Goal: Information Seeking & Learning: Learn about a topic

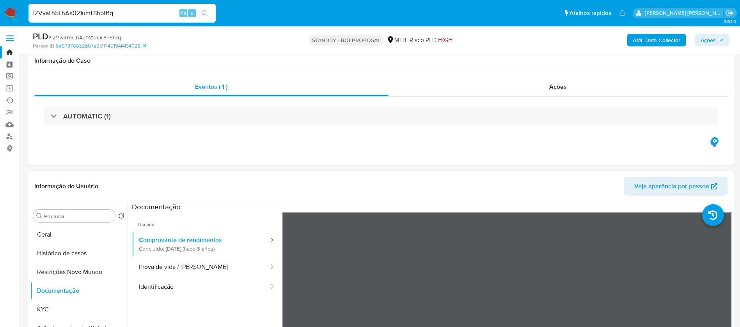
select select "10"
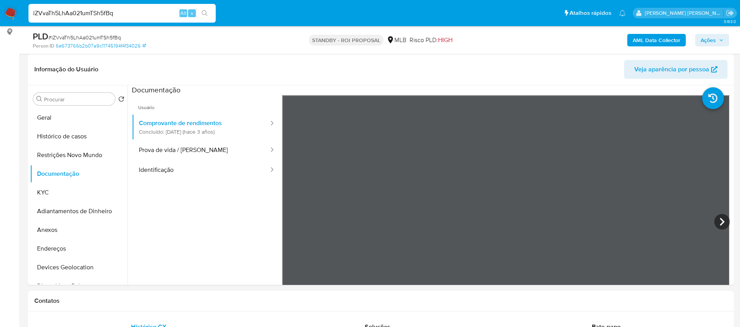
paste input "zVf5ivB1K386lC85rhX5mPaF"
click at [209, 10] on button "search-icon" at bounding box center [205, 13] width 16 height 11
click at [159, 16] on input "zVf5ivB1K386lC85rhX5mPaF" at bounding box center [121, 13] width 187 height 10
type input "zVf5ivB1K386lC85rhX5mPaF"
click at [204, 16] on icon "search-icon" at bounding box center [205, 13] width 6 height 6
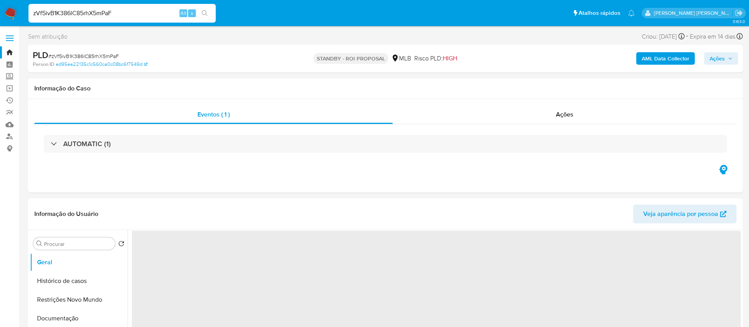
select select "10"
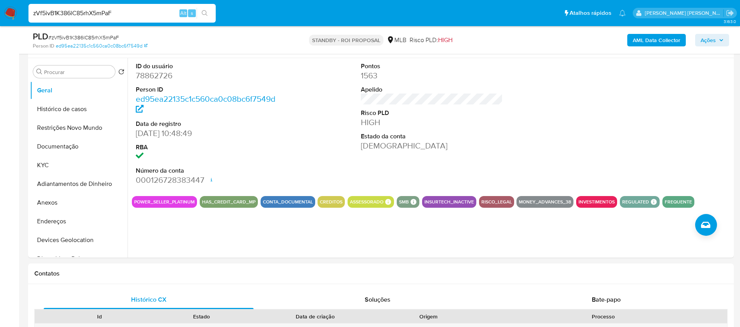
scroll to position [176, 0]
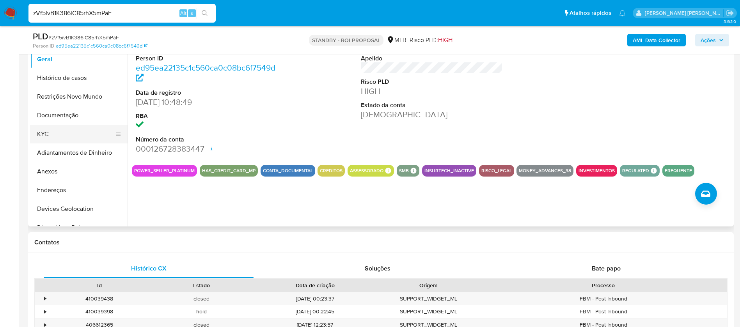
click at [37, 132] on button "KYC" at bounding box center [75, 134] width 91 height 19
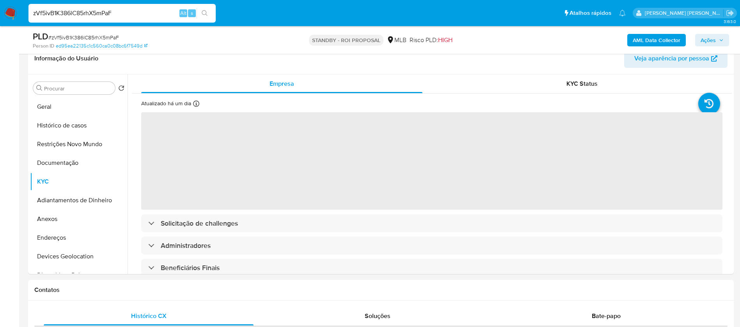
scroll to position [117, 0]
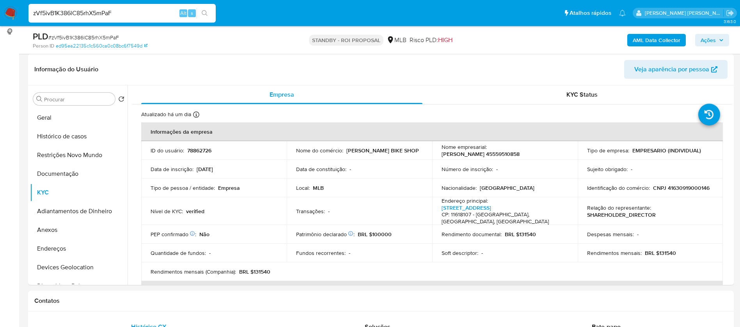
click at [158, 11] on input "zVf5ivB1K386lC85rhX5mPaF" at bounding box center [121, 13] width 187 height 10
click at [164, 14] on input "zVf5ivB1K386lC85rhX5mPaF" at bounding box center [121, 13] width 187 height 10
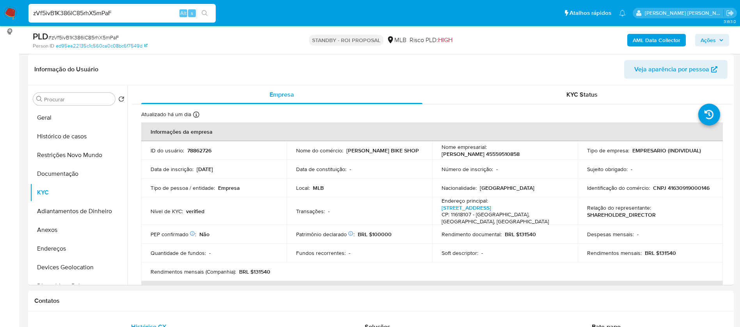
click at [164, 14] on input "zVf5ivB1K386lC85rhX5mPaF" at bounding box center [121, 13] width 187 height 10
click at [154, 10] on input "zVf5ivB1K386lC85rhX5mPaF" at bounding box center [121, 13] width 187 height 10
paste input "Lai2zRmbOt1E4nrobUWCIXfn"
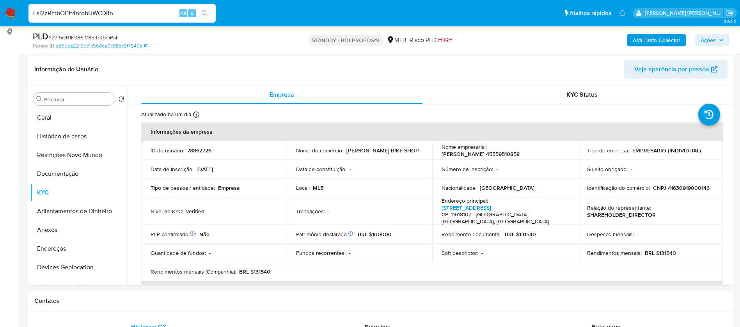
type input "Lai2zRmbOt1E4nrobUWCIXfn"
click at [207, 14] on icon "search-icon" at bounding box center [205, 13] width 6 height 6
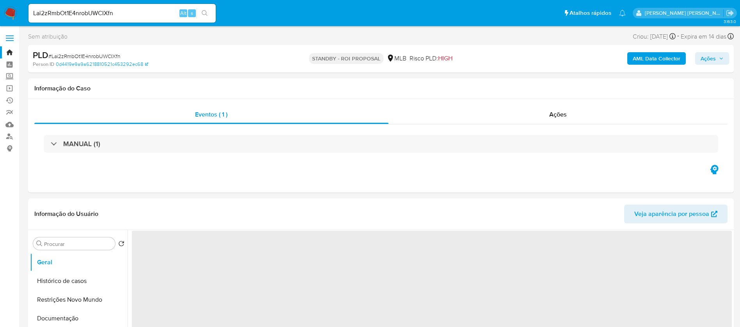
select select "10"
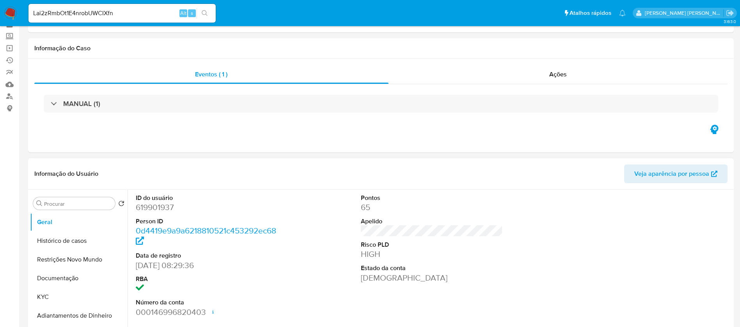
scroll to position [59, 0]
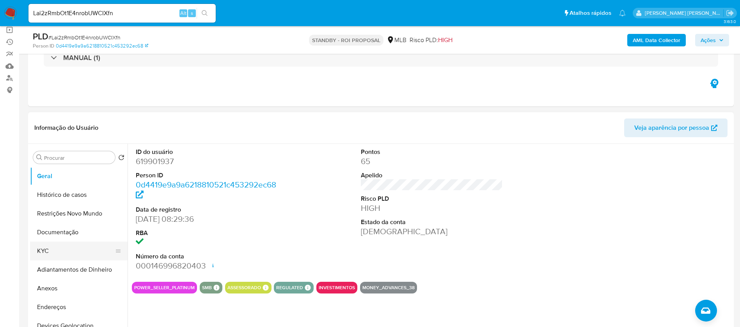
click at [48, 252] on button "KYC" at bounding box center [75, 251] width 91 height 19
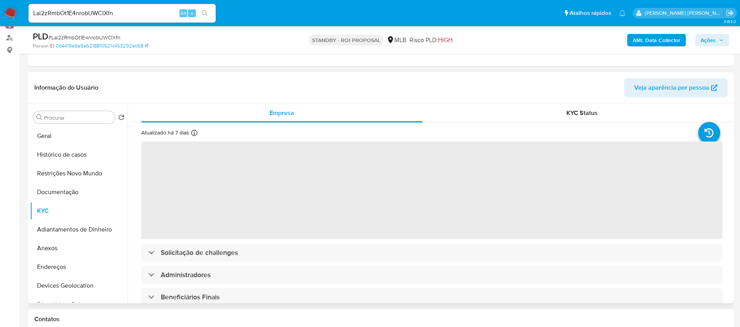
scroll to position [117, 0]
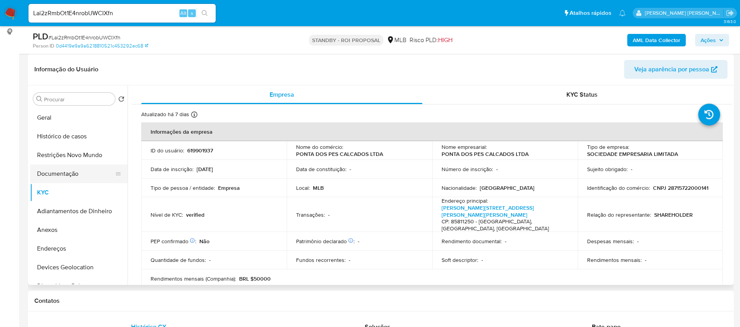
click at [70, 173] on button "Documentação" at bounding box center [75, 174] width 91 height 19
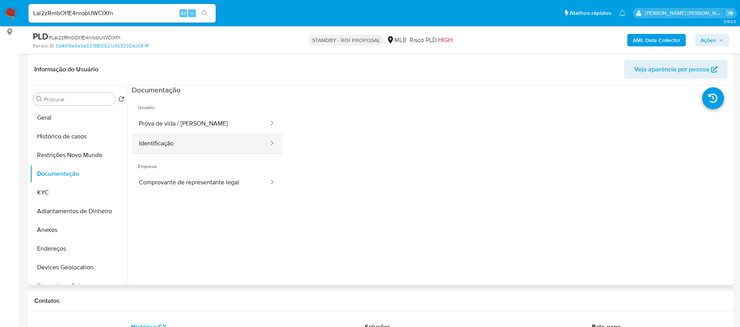
click at [210, 148] on button "Identificação" at bounding box center [201, 144] width 138 height 20
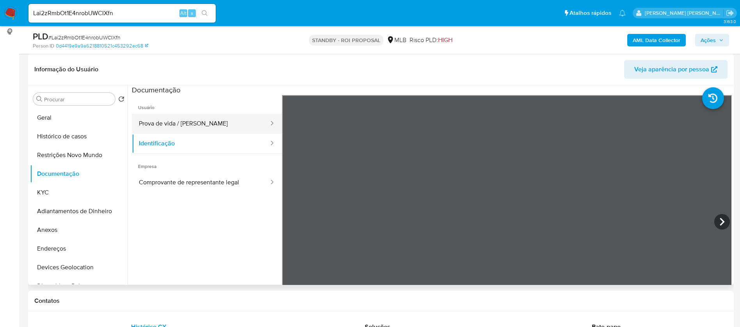
click at [214, 123] on button "Prova de vida / [PERSON_NAME]" at bounding box center [201, 124] width 138 height 20
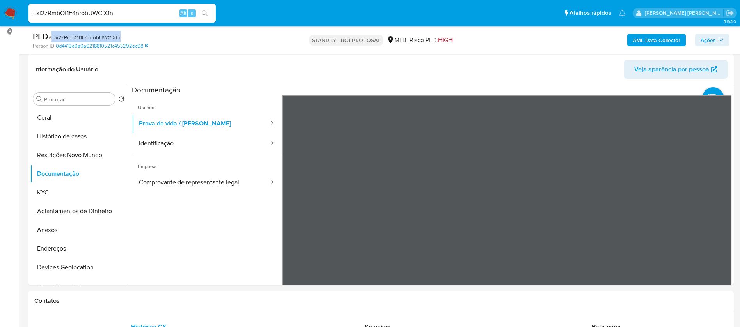
drag, startPoint x: 117, startPoint y: 35, endPoint x: 51, endPoint y: 39, distance: 66.4
click at [51, 39] on div "PLD # Lai2zRmbOt1E4nrobUWCIXfn" at bounding box center [147, 37] width 229 height 12
copy span "Lai2zRmbOt1E4nrobUWCIXfn"
click at [133, 13] on input "Lai2zRmbOt1E4nrobUWCIXfn" at bounding box center [121, 13] width 187 height 10
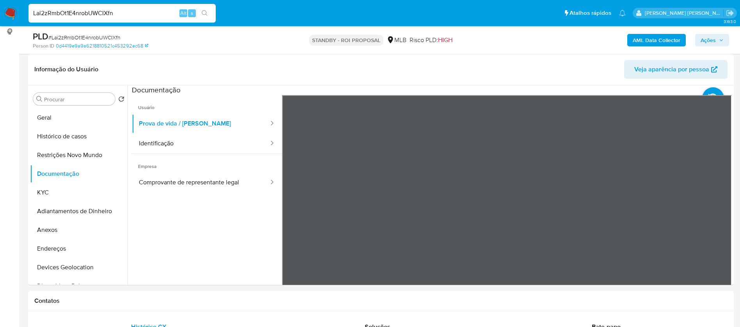
click at [133, 13] on input "Lai2zRmbOt1E4nrobUWCIXfn" at bounding box center [121, 13] width 187 height 10
click at [149, 12] on input "Lai2zRmbOt1E4nrobUWCIXfn" at bounding box center [121, 13] width 187 height 10
paste input "lqrq8F1o5ZZPzdpZov9wYy5N"
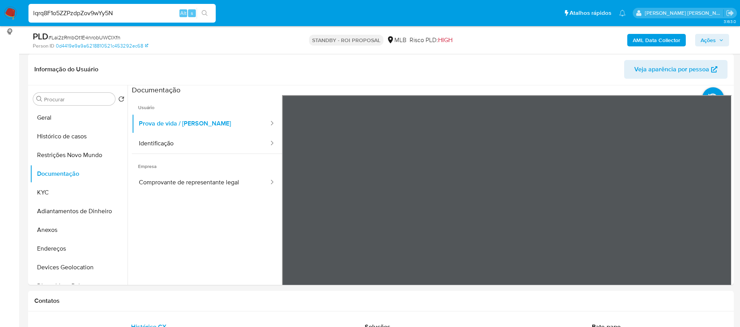
type input "lqrq8F1o5ZZPzdpZov9wYy5N"
click at [209, 14] on button "search-icon" at bounding box center [205, 13] width 16 height 11
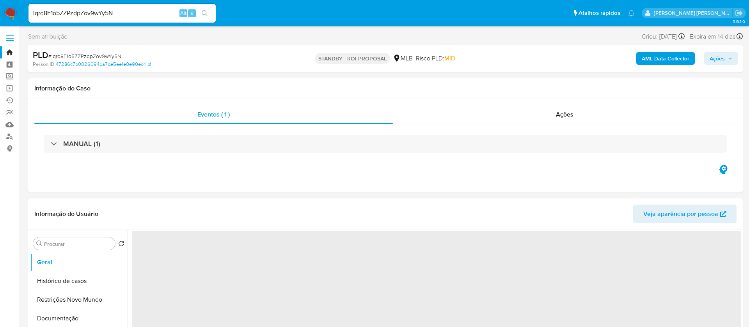
select select "10"
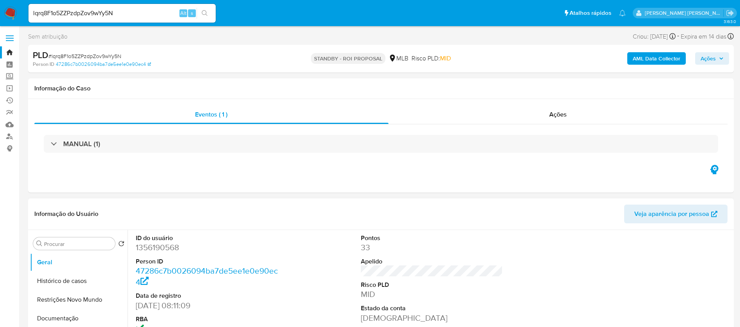
scroll to position [59, 0]
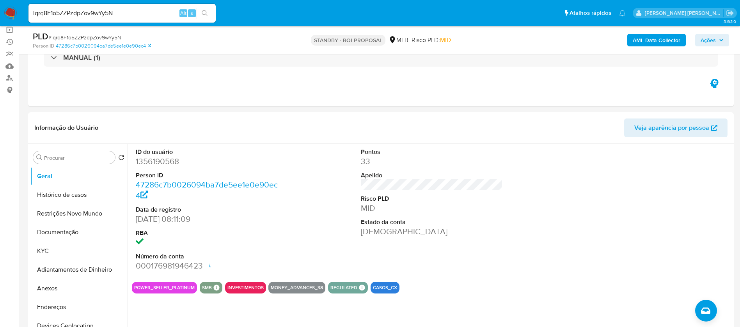
click at [127, 12] on input "lqrq8F1o5ZZPzdpZov9wYy5N" at bounding box center [121, 13] width 187 height 10
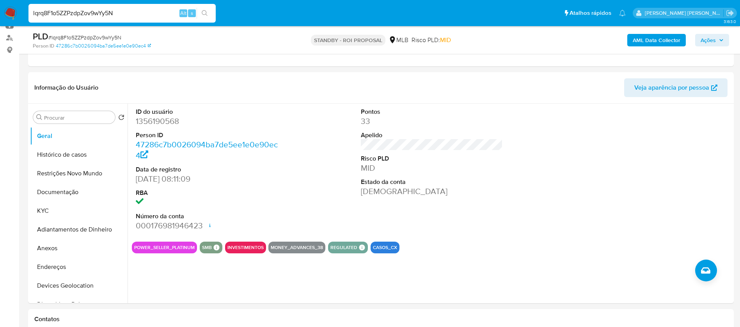
scroll to position [117, 0]
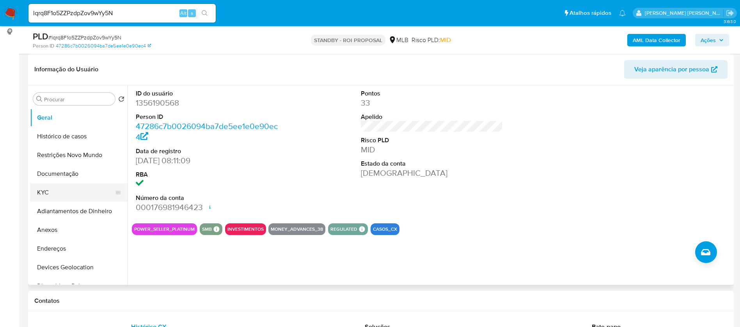
click at [46, 188] on button "KYC" at bounding box center [75, 192] width 91 height 19
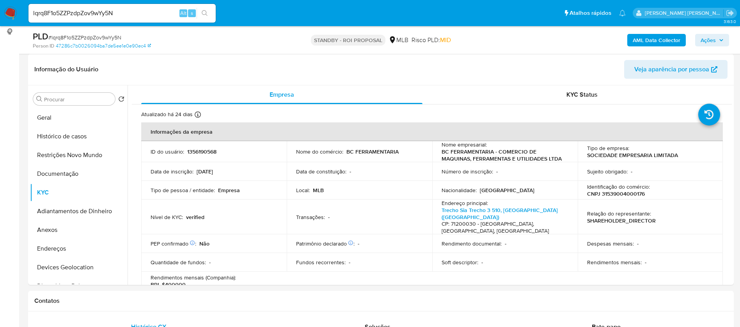
click at [149, 13] on input "lqrq8F1o5ZZPzdpZov9wYy5N" at bounding box center [121, 13] width 187 height 10
click at [149, 12] on input "lqrq8F1o5ZZPzdpZov9wYy5N" at bounding box center [121, 13] width 187 height 10
paste input "mR0ewGrJEwLIHXoFZbAeJK1i"
type input "mR0ewGrJEwLIHXoFZbAeJK1i"
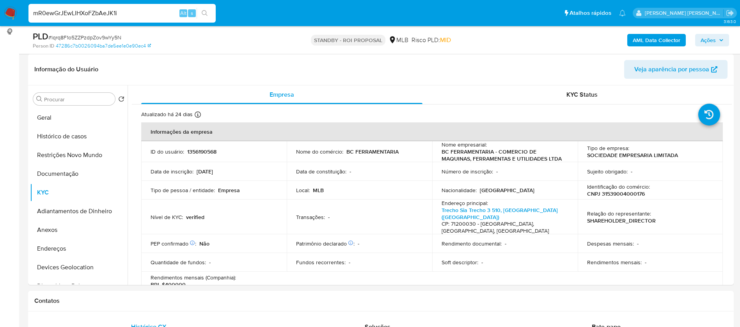
click at [206, 10] on icon "search-icon" at bounding box center [205, 13] width 6 height 6
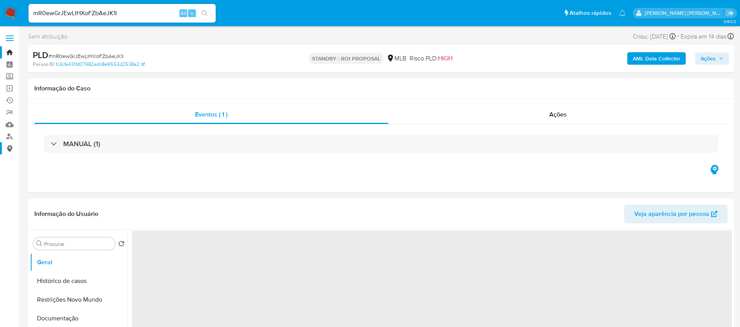
select select "10"
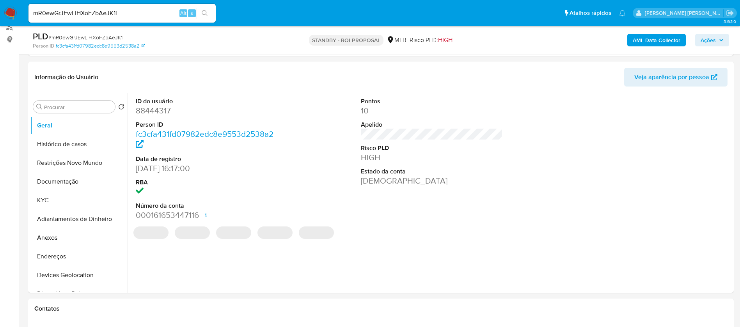
scroll to position [117, 0]
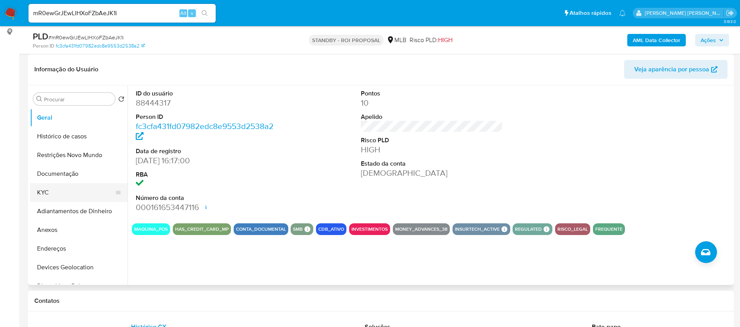
click at [66, 189] on button "KYC" at bounding box center [75, 192] width 91 height 19
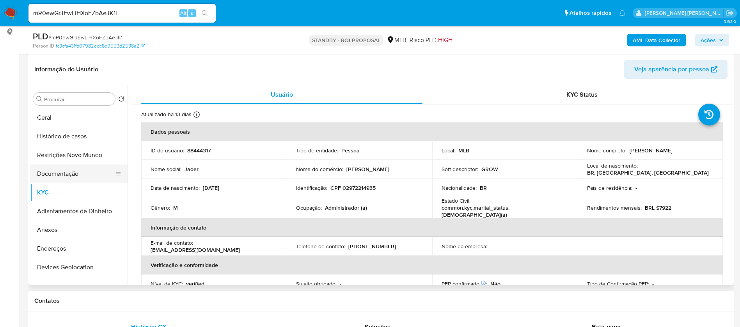
click at [70, 172] on button "Documentação" at bounding box center [75, 174] width 91 height 19
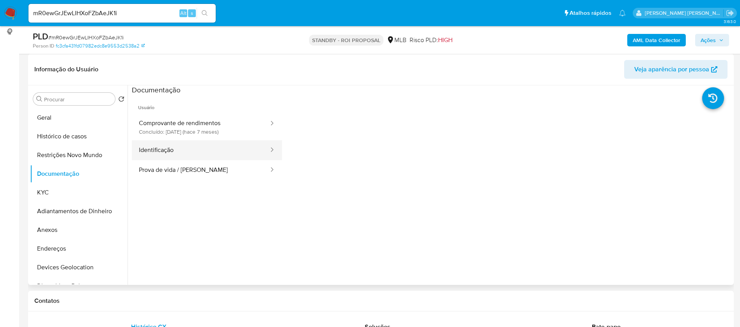
click at [191, 146] on button "Identificação" at bounding box center [201, 150] width 138 height 20
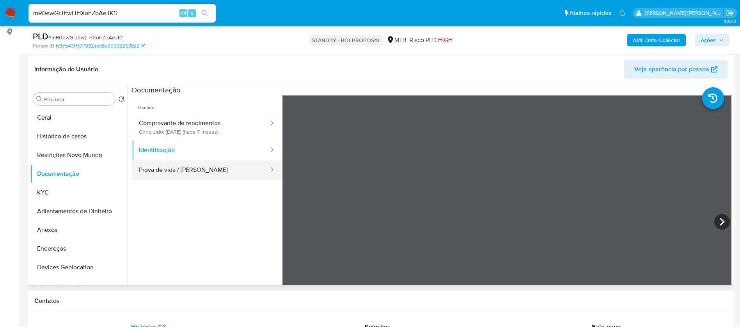
click at [196, 165] on button "Prova de vida / [PERSON_NAME]" at bounding box center [201, 170] width 138 height 20
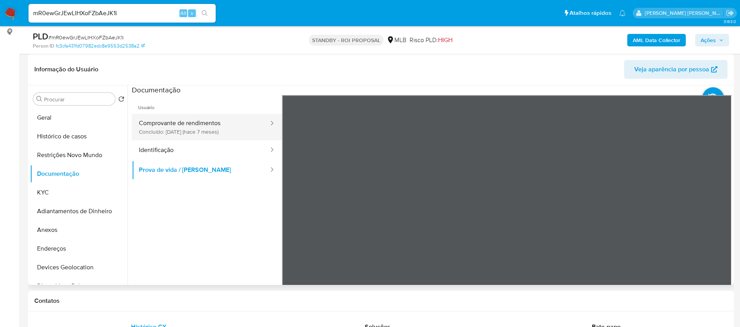
click at [187, 122] on button "Comprovante de rendimentos Concluído: [DATE] (hace 7 meses)" at bounding box center [201, 127] width 138 height 27
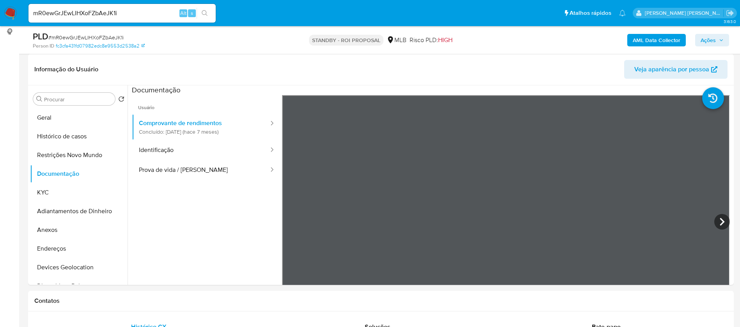
click at [128, 12] on input "mR0ewGrJEwLIHXoFZbAeJK1i" at bounding box center [121, 13] width 187 height 10
paste input "HcLtr46QdP8ypYq76vnP1406"
type input "HcLtr46QdP8ypYq76vnP1406"
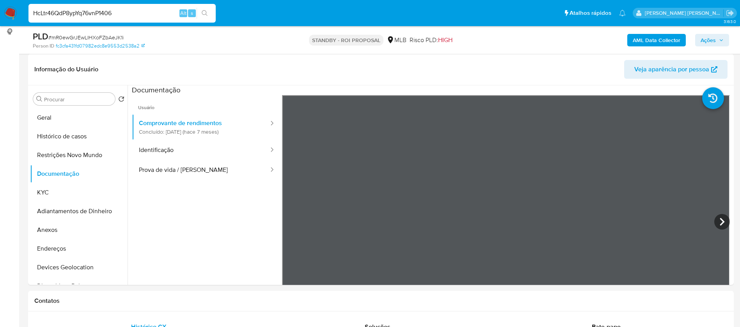
click at [208, 9] on button "search-icon" at bounding box center [205, 13] width 16 height 11
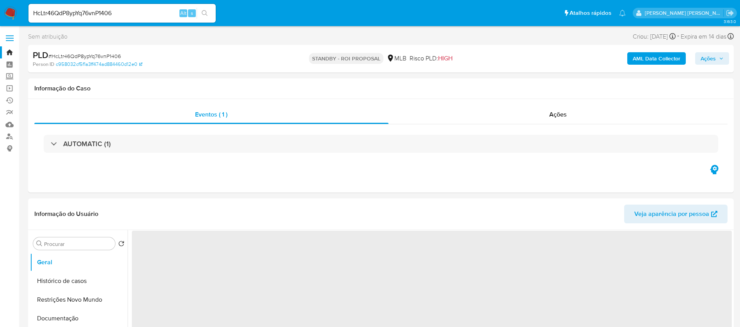
select select "10"
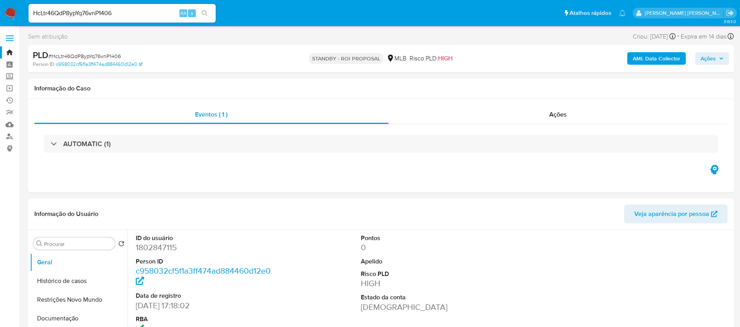
select select "10"
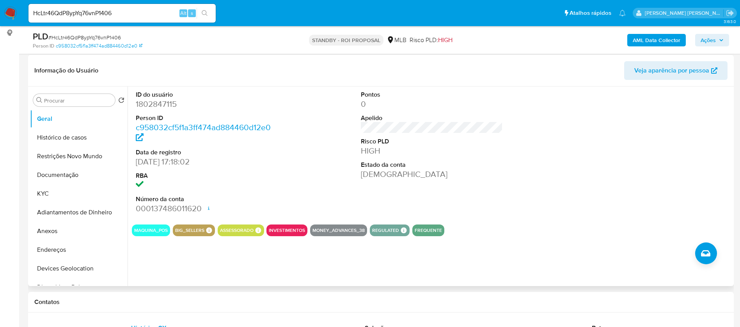
scroll to position [117, 0]
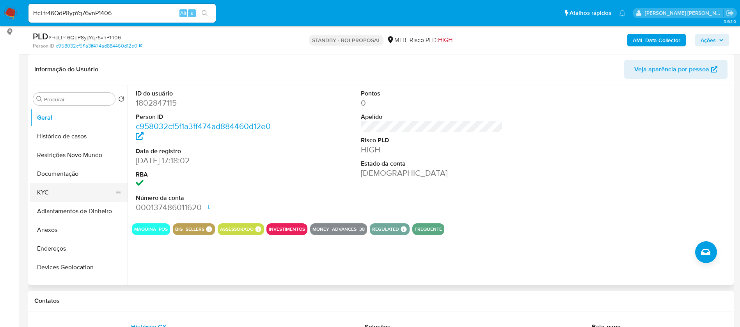
drag, startPoint x: 51, startPoint y: 191, endPoint x: 60, endPoint y: 185, distance: 10.7
click at [51, 190] on button "KYC" at bounding box center [75, 192] width 91 height 19
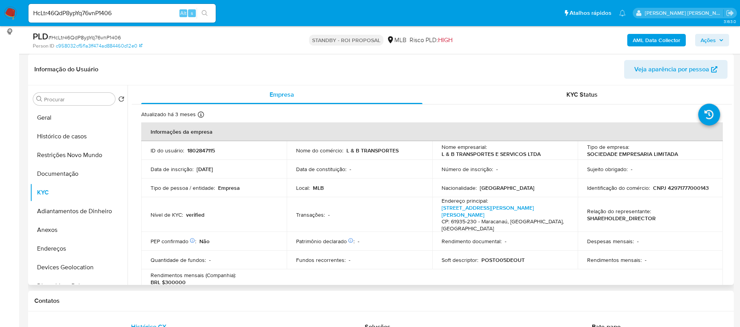
click at [209, 153] on p "1802847115" at bounding box center [201, 150] width 28 height 7
click at [209, 152] on p "1802847115" at bounding box center [201, 150] width 28 height 7
copy p "1802847115"
click at [144, 13] on input "HcLtr46QdP8ypYq76vnP1406" at bounding box center [121, 13] width 187 height 10
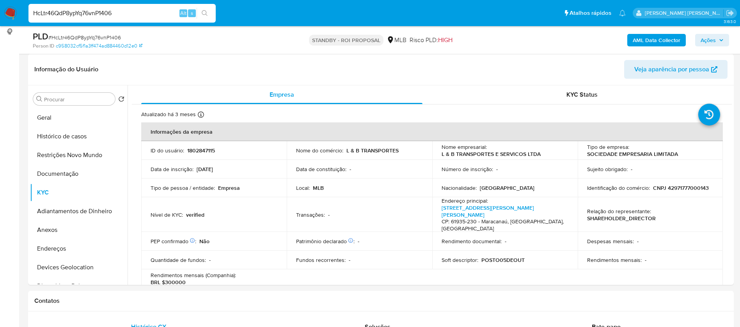
click at [144, 13] on input "HcLtr46QdP8ypYq76vnP1406" at bounding box center [121, 13] width 187 height 10
click at [63, 138] on button "Histórico de casos" at bounding box center [75, 136] width 91 height 19
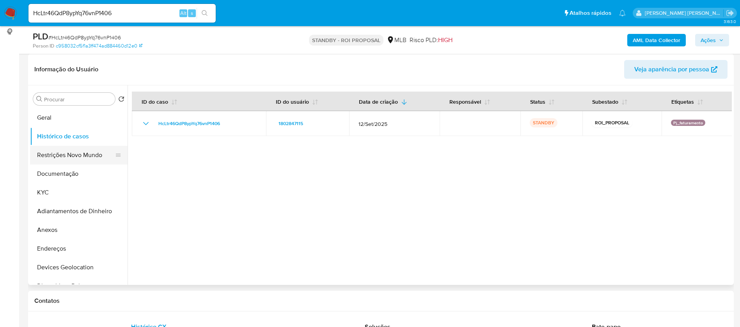
click at [68, 160] on button "Restrições Novo Mundo" at bounding box center [75, 155] width 91 height 19
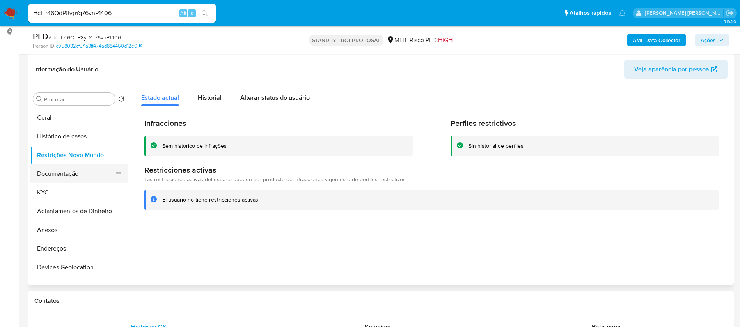
click at [71, 177] on button "Documentação" at bounding box center [75, 174] width 91 height 19
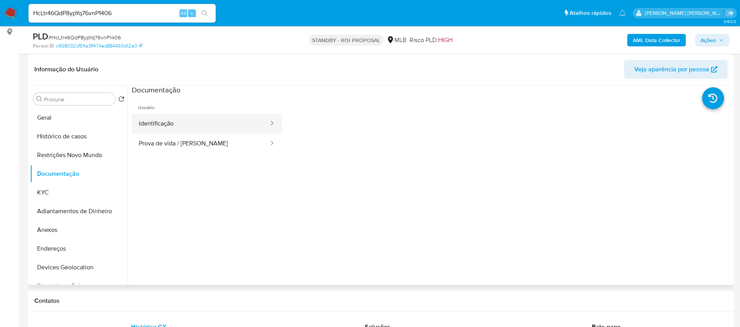
click at [146, 125] on button "Identificação" at bounding box center [201, 124] width 138 height 20
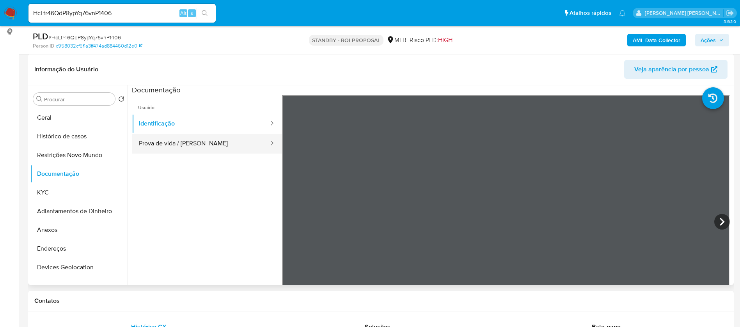
click at [149, 141] on button "Prova de vida / [PERSON_NAME]" at bounding box center [201, 144] width 138 height 20
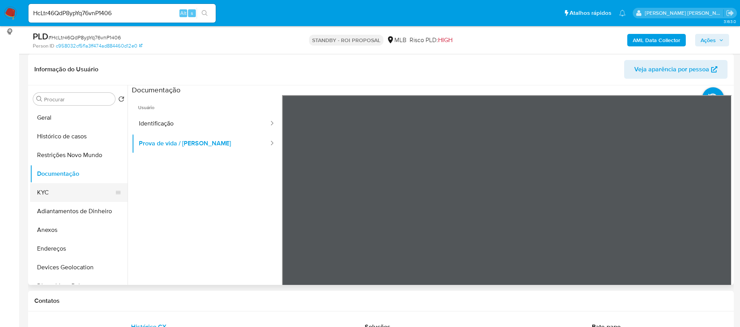
click at [50, 190] on button "KYC" at bounding box center [75, 192] width 91 height 19
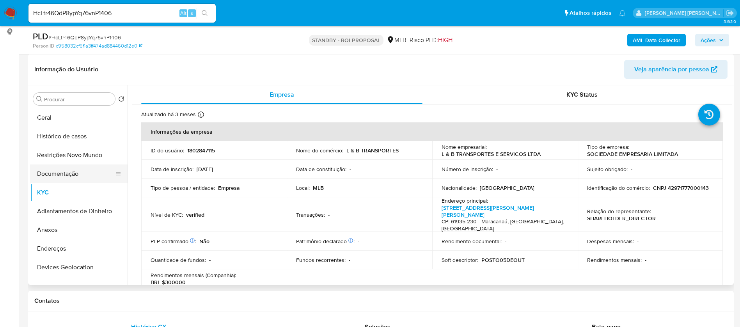
click at [82, 168] on button "Documentação" at bounding box center [75, 174] width 91 height 19
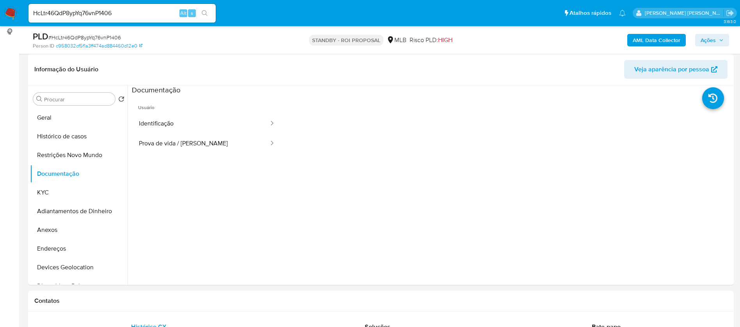
click at [132, 11] on input "HcLtr46QdP8ypYq76vnP1406" at bounding box center [121, 13] width 187 height 10
paste input "Cn4lRHb53YZ6DvPNZoQQWcZp"
type input "Cn4lRHb53YZ6DvPNZoQQWcZp"
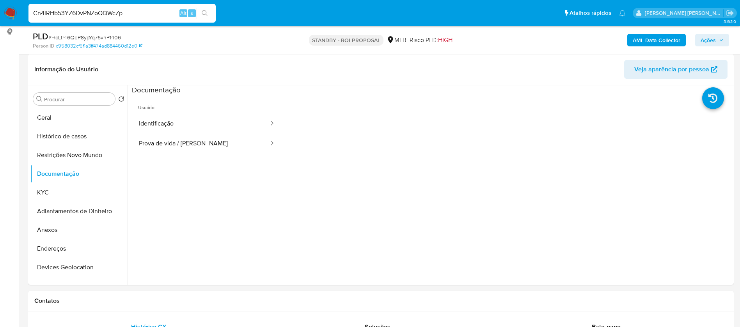
click at [204, 13] on icon "search-icon" at bounding box center [205, 13] width 6 height 6
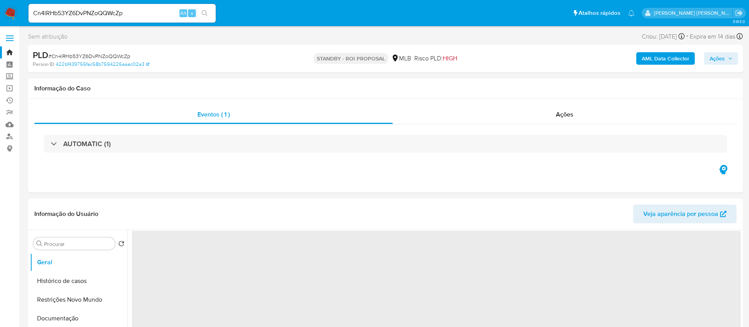
select select "10"
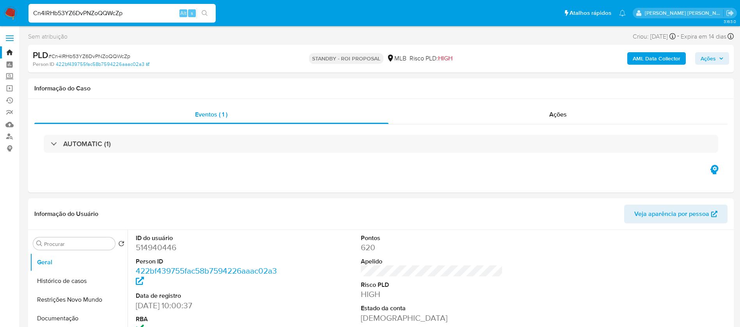
click at [149, 14] on input "Cn4lRHb53YZ6DvPNZoQQWcZp" at bounding box center [121, 13] width 187 height 10
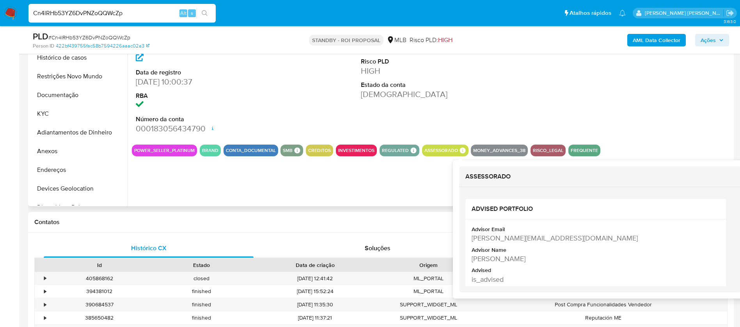
scroll to position [234, 0]
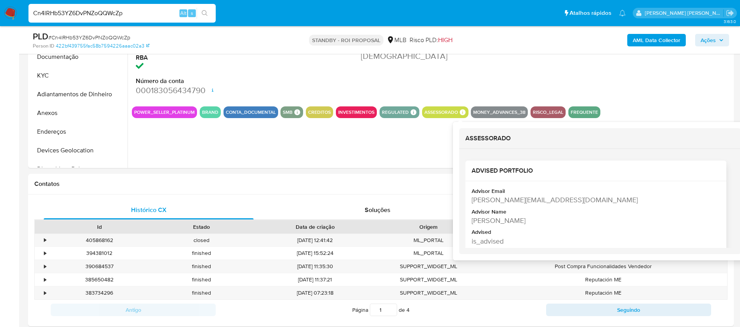
click at [513, 220] on div "[PERSON_NAME]" at bounding box center [595, 221] width 247 height 10
copy div "[PERSON_NAME]"
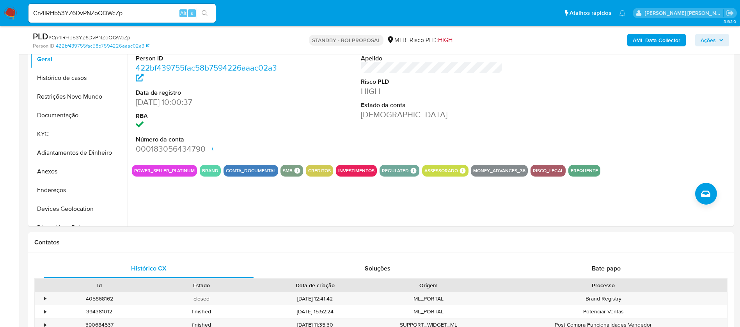
scroll to position [117, 0]
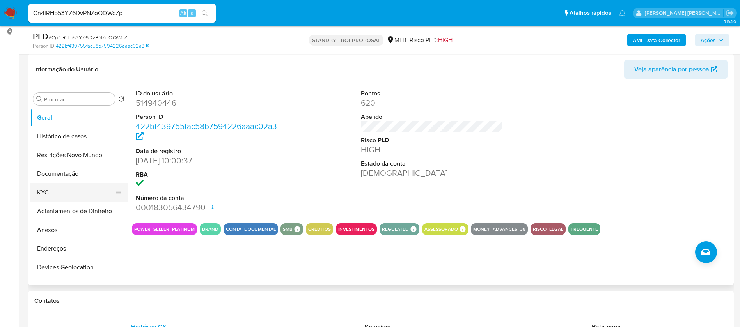
click at [68, 189] on button "KYC" at bounding box center [75, 192] width 91 height 19
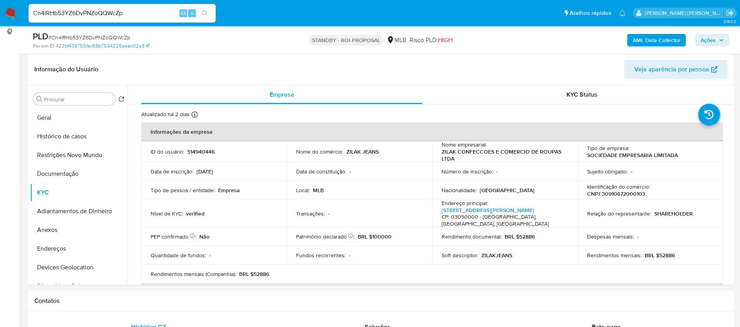
click at [140, 13] on input "Cn4lRHb53YZ6DvPNZoQQWcZp" at bounding box center [121, 13] width 187 height 10
paste input "UWGpJBdiRfflqQX6pxi33jMa"
type input "UWGpJBdiRfflqQX6pxi33jMa"
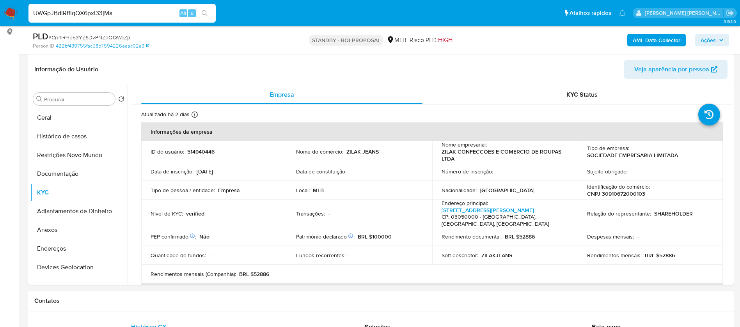
click at [210, 11] on button "search-icon" at bounding box center [205, 13] width 16 height 11
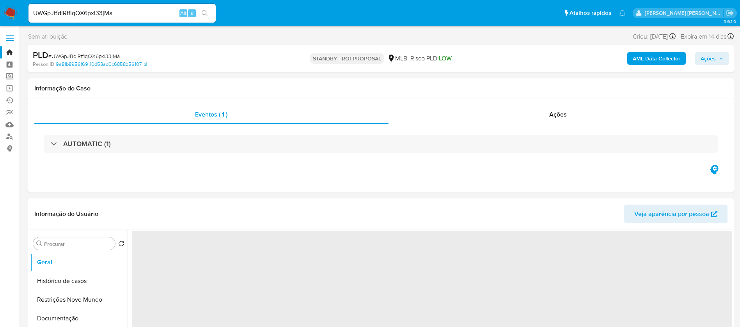
select select "10"
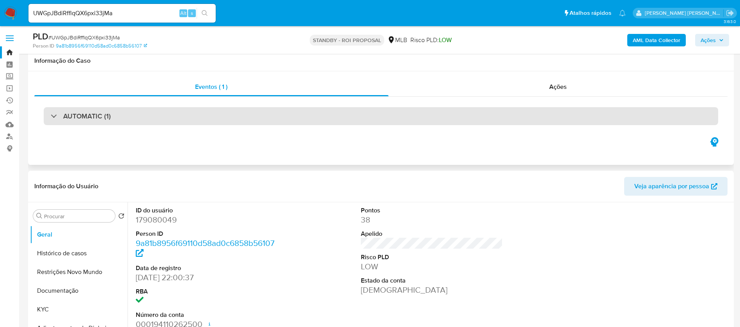
scroll to position [117, 0]
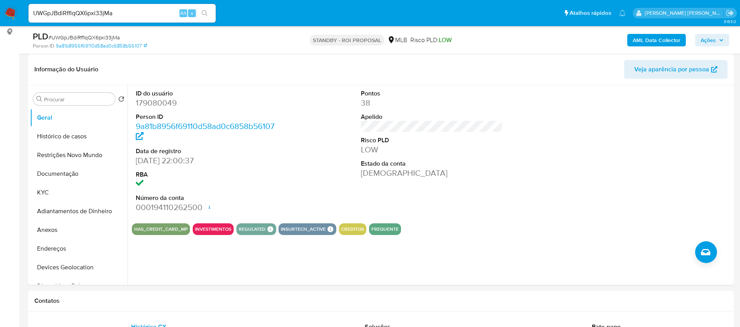
click at [145, 12] on input "UWGpJBdiRfflqQX6pxi33jMa" at bounding box center [121, 13] width 187 height 10
click at [94, 134] on button "Histórico de casos" at bounding box center [75, 136] width 91 height 19
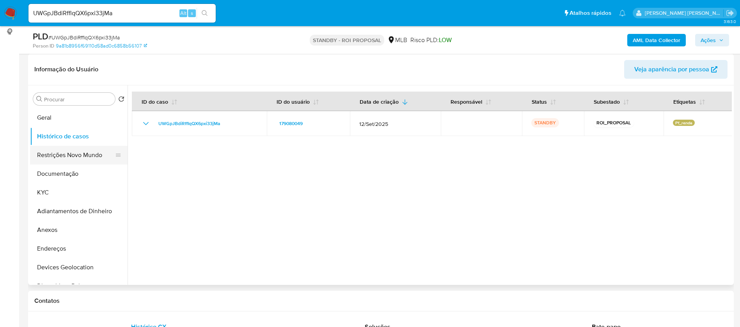
click at [73, 162] on button "Restrições Novo Mundo" at bounding box center [75, 155] width 91 height 19
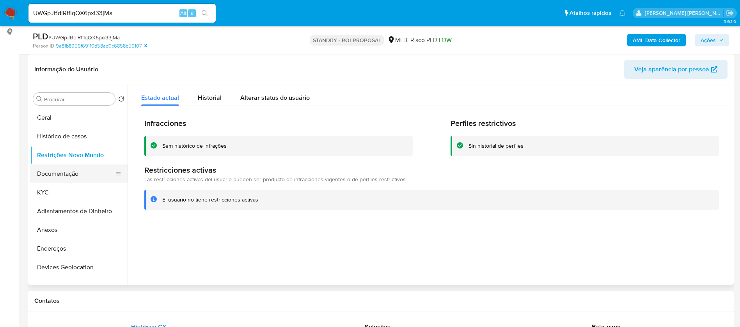
click at [73, 173] on button "Documentação" at bounding box center [75, 174] width 91 height 19
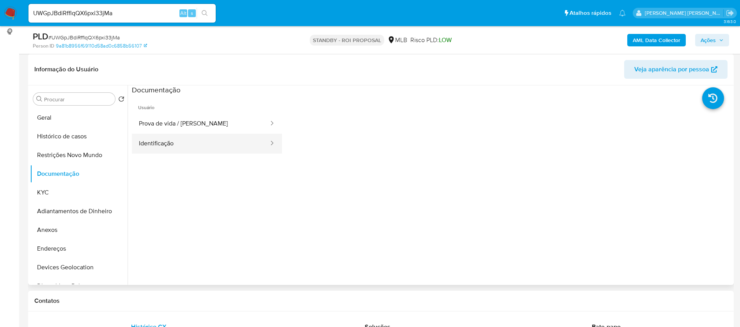
drag, startPoint x: 163, startPoint y: 138, endPoint x: 165, endPoint y: 133, distance: 4.9
click at [163, 138] on button "Identificação" at bounding box center [201, 144] width 138 height 20
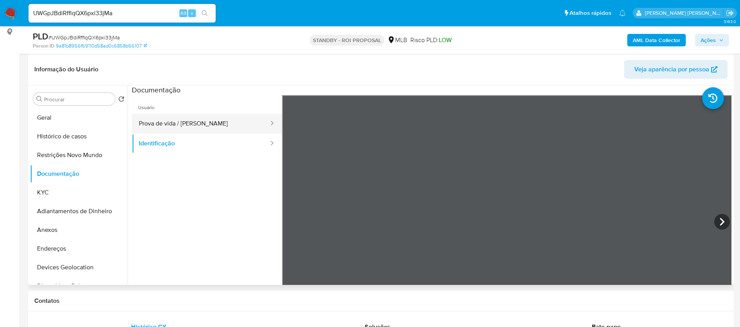
click at [168, 120] on button "Prova de vida / [PERSON_NAME]" at bounding box center [201, 124] width 138 height 20
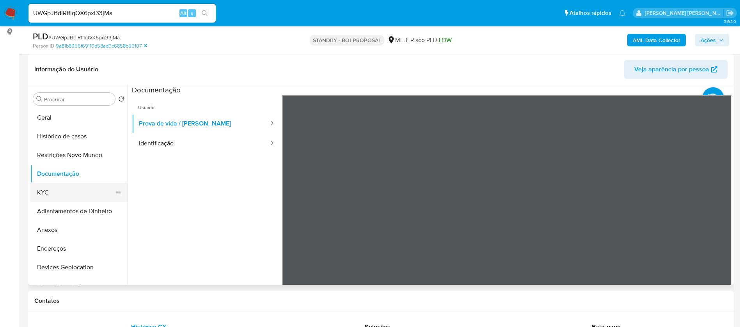
click at [83, 190] on button "KYC" at bounding box center [75, 192] width 91 height 19
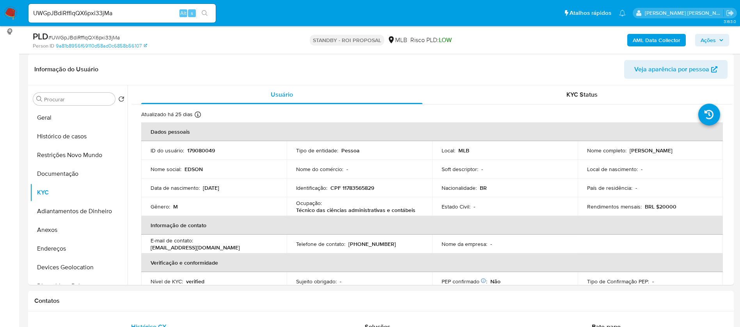
click at [129, 12] on input "UWGpJBdiRfflqQX6pxi33jMa" at bounding box center [121, 13] width 187 height 10
paste input "TLXJXcgzDIxwNMIPoCqD4G3X"
type input "TLXJXcgzDIxwNMIPoCqD4G3X"
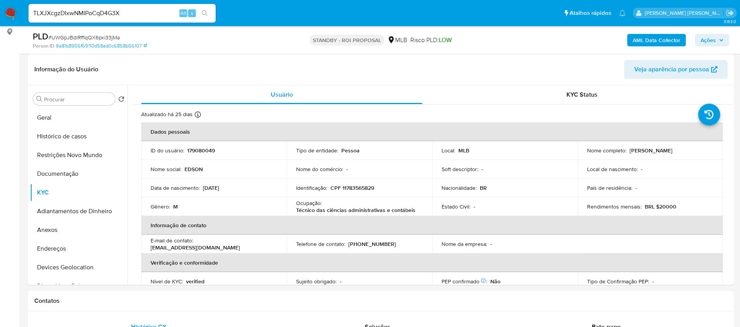
click at [204, 9] on button "search-icon" at bounding box center [205, 13] width 16 height 11
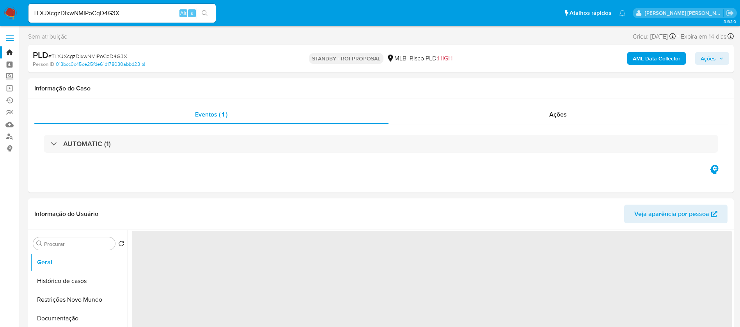
select select "10"
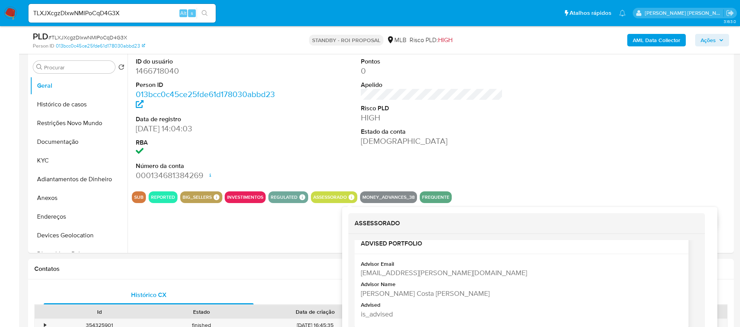
scroll to position [176, 0]
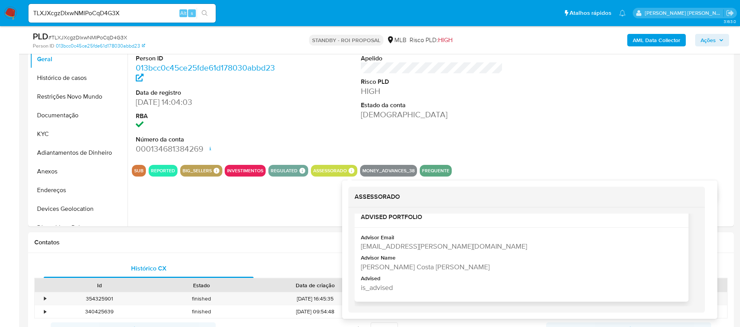
click at [450, 266] on div "Amanda Aparecida Costa De Oliveira" at bounding box center [521, 267] width 320 height 10
copy div "Amanda Aparecida Costa De Oliveira"
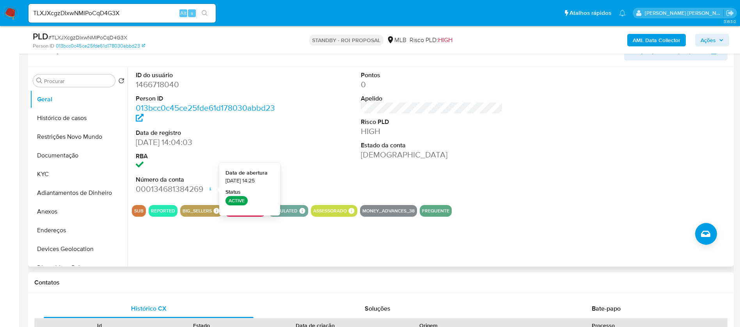
scroll to position [117, 0]
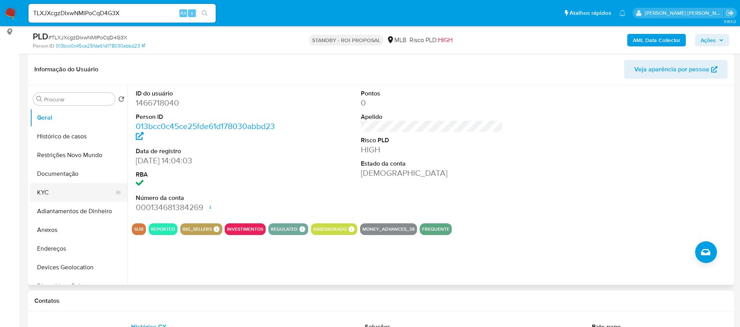
click at [44, 193] on button "KYC" at bounding box center [75, 192] width 91 height 19
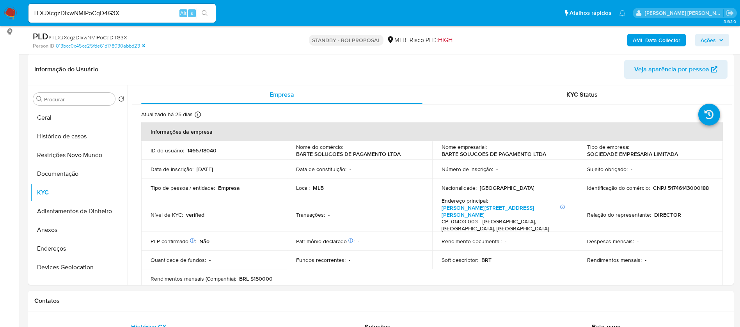
click at [160, 12] on input "TLXJXcgzDIxwNMIPoCqD4G3X" at bounding box center [121, 13] width 187 height 10
paste input "ADIv2qGiXGFVID3b2d1Yex9p"
type input "ADIv2qGiXGFVID3b2d1Yex9p"
click at [206, 12] on icon "search-icon" at bounding box center [205, 13] width 6 height 6
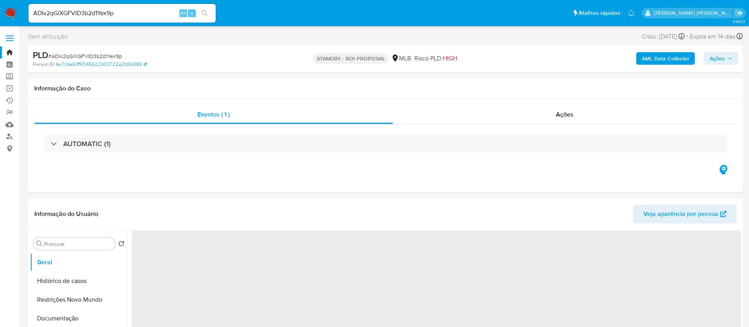
select select "10"
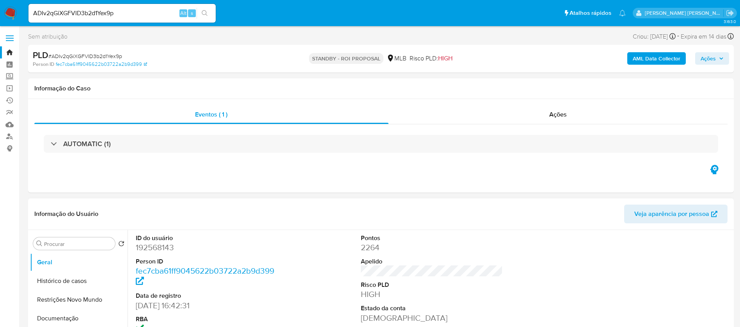
click at [322, 236] on div "ID do usuário 192568143 Person ID fec7cba61ff9045622b03722a2b9d399 Data de regi…" at bounding box center [432, 296] width 600 height 132
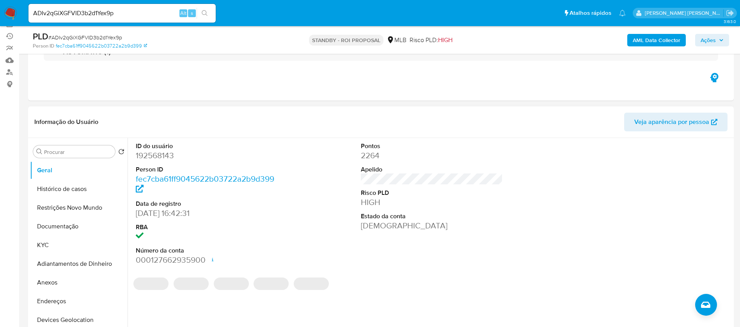
scroll to position [117, 0]
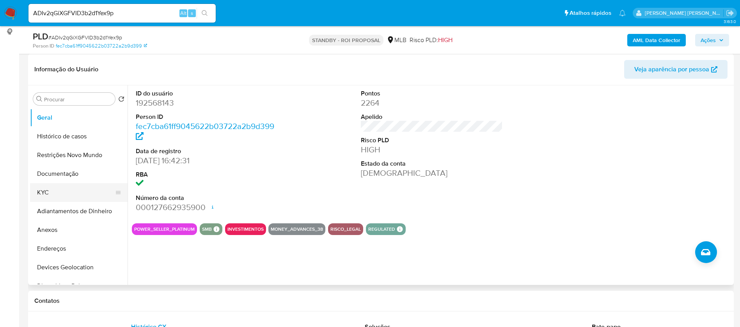
click at [60, 191] on button "KYC" at bounding box center [75, 192] width 91 height 19
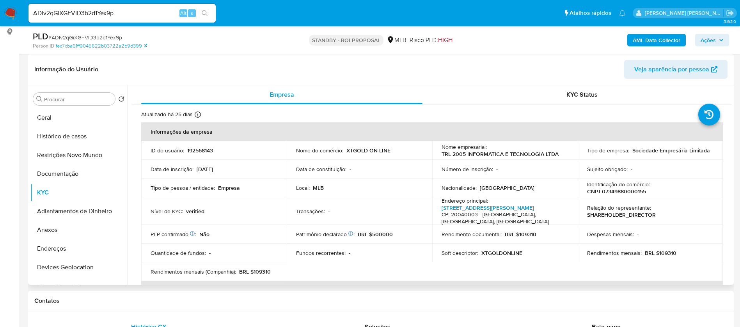
click at [205, 149] on p "192568143" at bounding box center [200, 150] width 26 height 7
click at [205, 148] on p "192568143" at bounding box center [200, 150] width 26 height 7
copy p "192568143"
click at [154, 12] on input "ADIv2qGiXGFVID3b2d1Yex9p" at bounding box center [121, 13] width 187 height 10
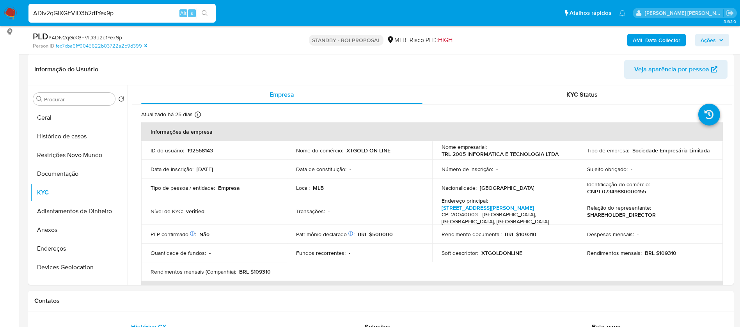
click at [154, 12] on input "ADIv2qGiXGFVID3b2d1Yex9p" at bounding box center [121, 13] width 187 height 10
paste input "P2xj7nR3LirvlkEwMy4RDj9J"
type input "P2xj7nR3LirvlkEwMy4RDj9J"
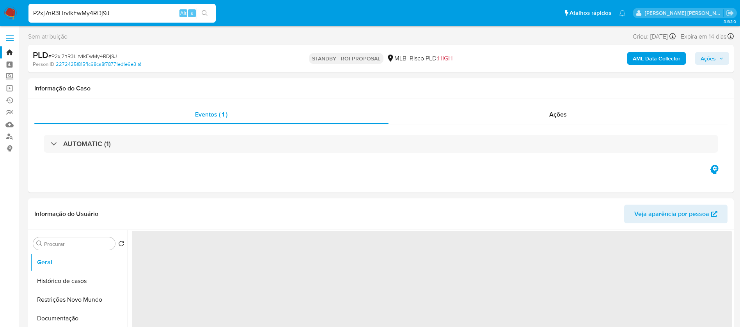
select select "10"
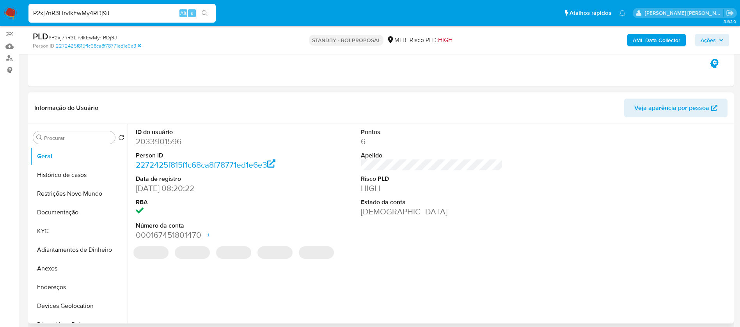
scroll to position [117, 0]
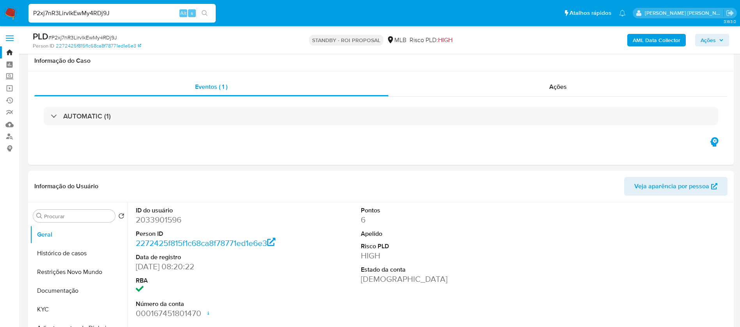
select select "10"
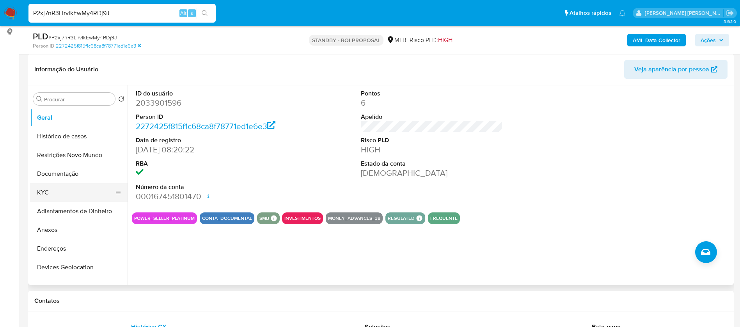
click at [81, 190] on button "KYC" at bounding box center [75, 192] width 91 height 19
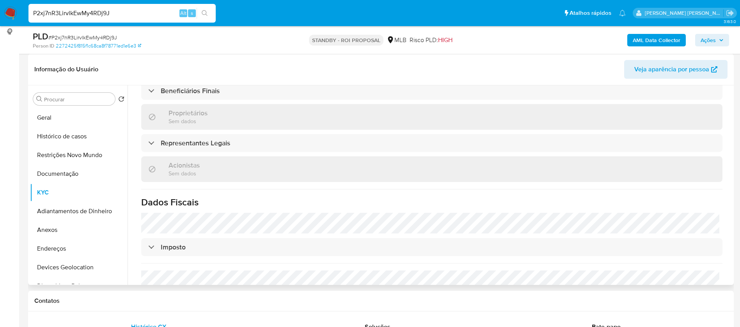
scroll to position [176, 0]
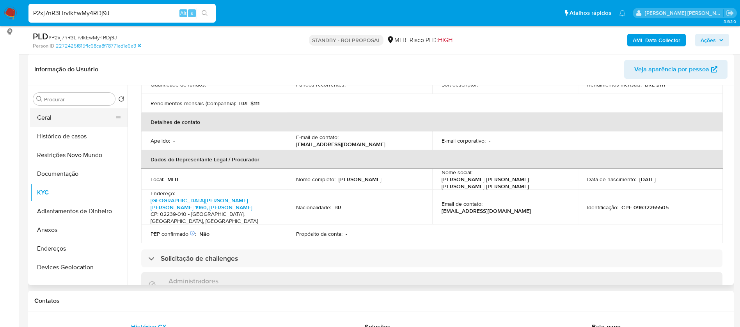
click at [76, 115] on button "Geral" at bounding box center [75, 117] width 91 height 19
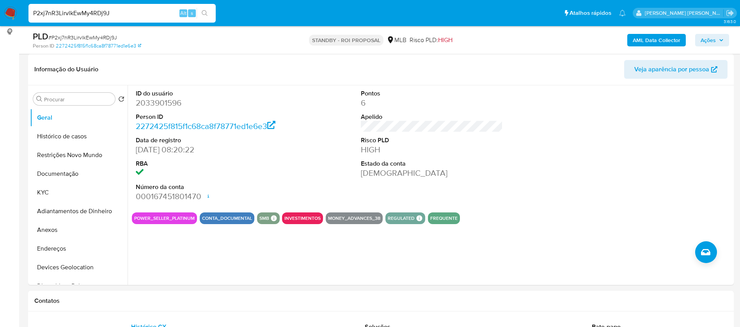
click at [151, 14] on input "P2xj7nR3LirvlkEwMy4RDj9J" at bounding box center [121, 13] width 187 height 10
paste input "eRhPi1LTKSmBLzd8INAv6nF7"
type input "eRhPi1LTKSmBLzd8INAv6nF7"
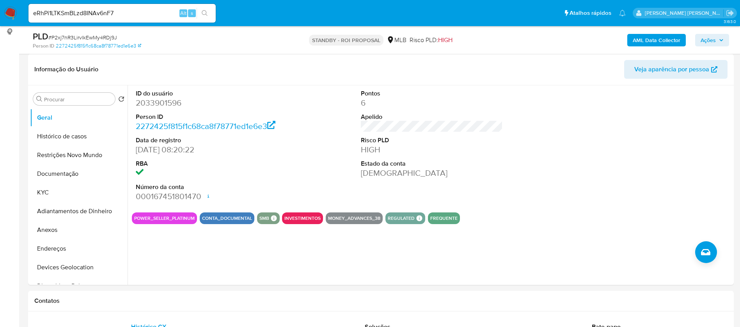
click at [205, 9] on button "search-icon" at bounding box center [205, 13] width 16 height 11
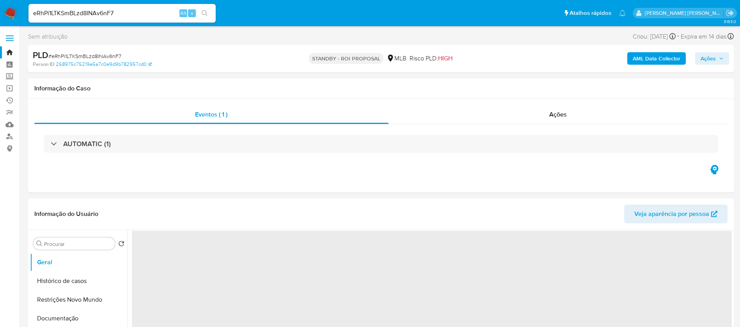
select select "10"
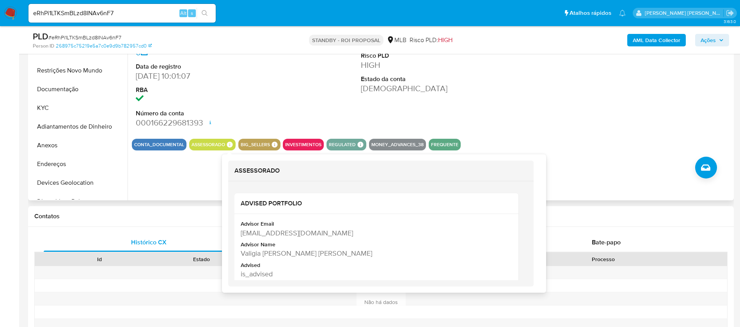
scroll to position [234, 0]
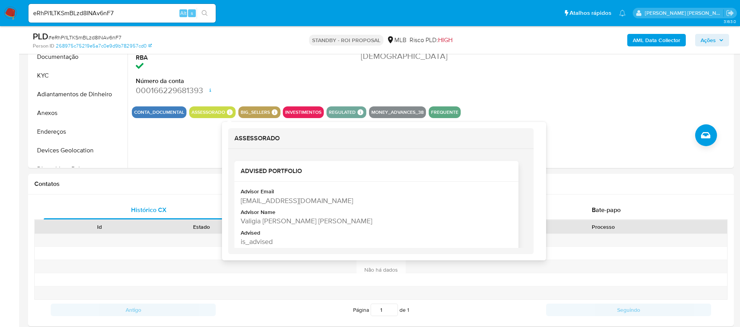
click at [270, 221] on div "Valigia Pereira De Lima" at bounding box center [376, 221] width 270 height 10
copy div "Valigia Pereira De Lima"
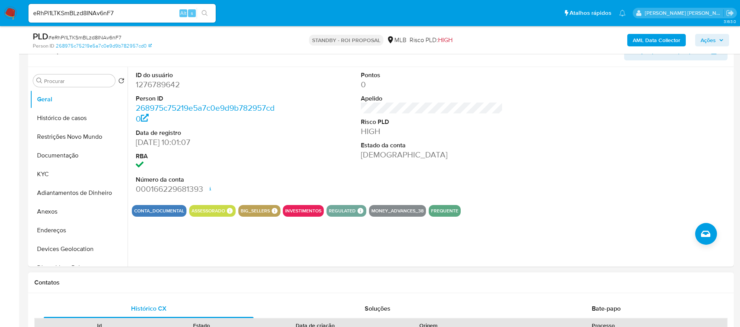
scroll to position [117, 0]
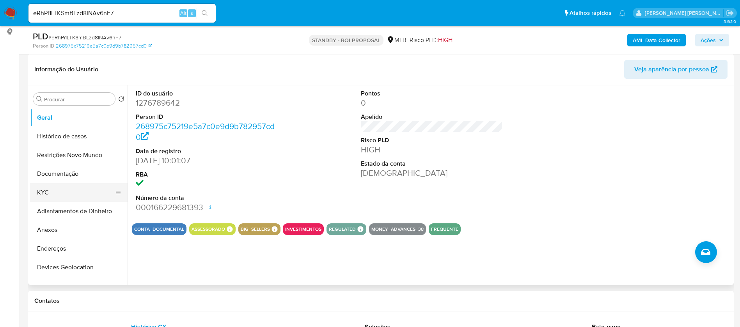
click at [71, 188] on button "KYC" at bounding box center [75, 192] width 91 height 19
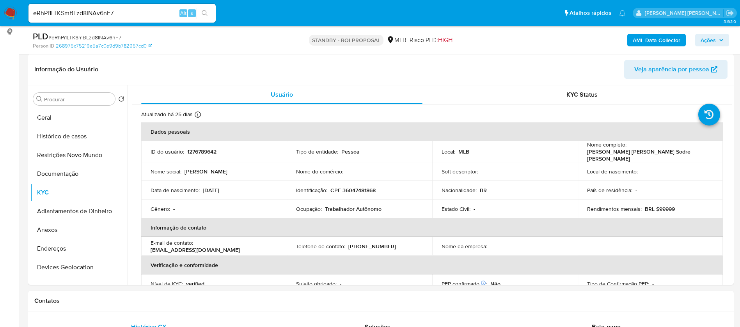
click at [136, 12] on input "eRhPi1LTKSmBLzd8INAv6nF7" at bounding box center [121, 13] width 187 height 10
click at [136, 11] on input "eRhPi1LTKSmBLzd8INAv6nF7" at bounding box center [121, 13] width 187 height 10
paste input "a1rAEj3FSlVLkKQnoKDAjKpe"
type input "a1rAEj3FSlVLkKQnoKDAjKpe"
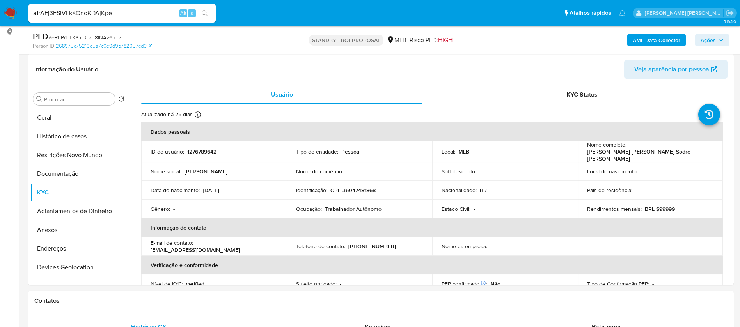
click at [202, 11] on icon "search-icon" at bounding box center [205, 13] width 6 height 6
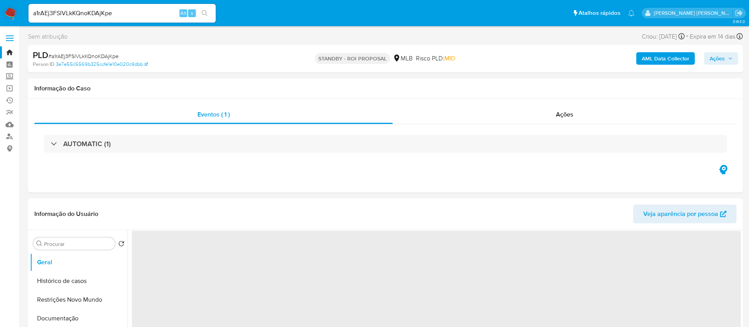
select select "10"
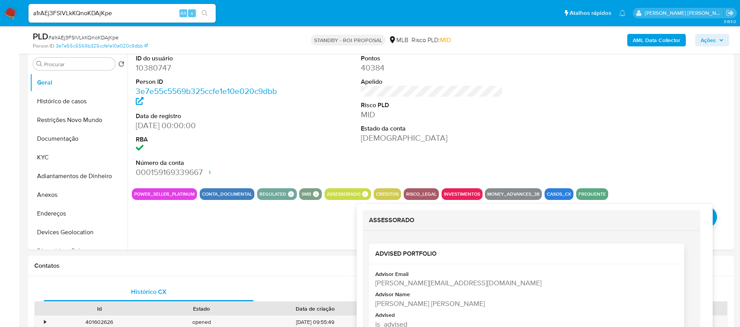
scroll to position [176, 0]
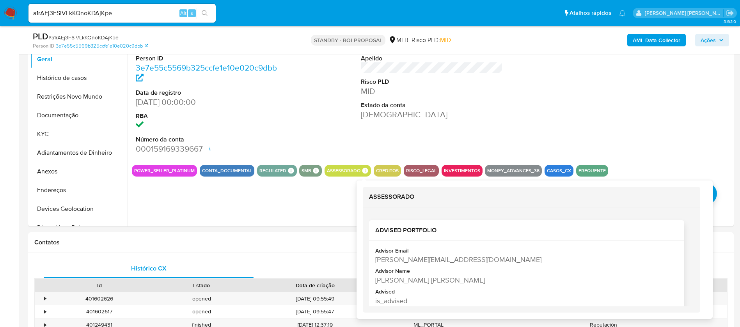
click at [436, 279] on div "Gabriel Mendes De Oliveira" at bounding box center [525, 280] width 301 height 10
click at [436, 278] on div "Gabriel Mendes De Oliveira" at bounding box center [525, 280] width 301 height 10
copy div "Gabriel Mendes De Oliveira"
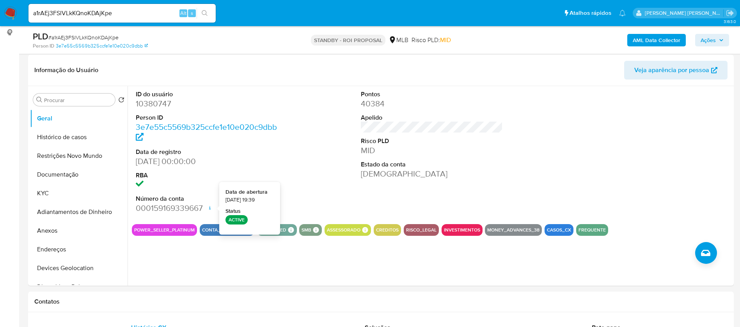
scroll to position [59, 0]
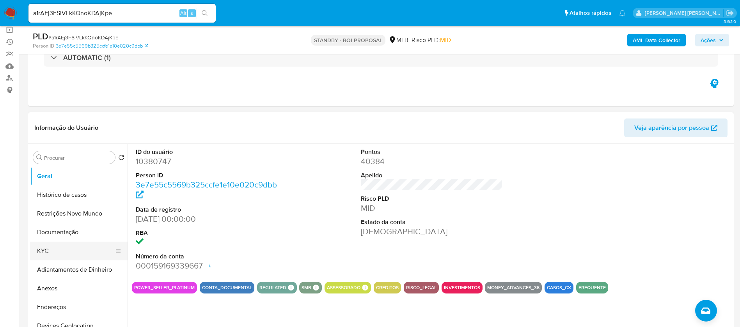
click at [69, 251] on button "KYC" at bounding box center [75, 251] width 91 height 19
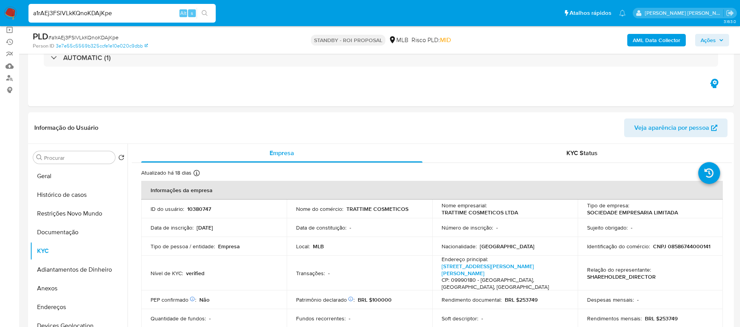
click at [151, 11] on input "a1rAEj3FSlVLkKQnoKDAjKpe" at bounding box center [121, 13] width 187 height 10
paste input "V4XpKhakRRBrf650Shq14xhF"
type input "V4XpKhakRRBrf650Shq14xhF"
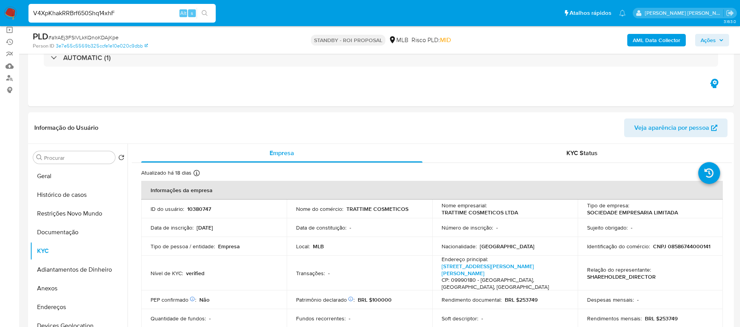
click at [205, 9] on button "search-icon" at bounding box center [205, 13] width 16 height 11
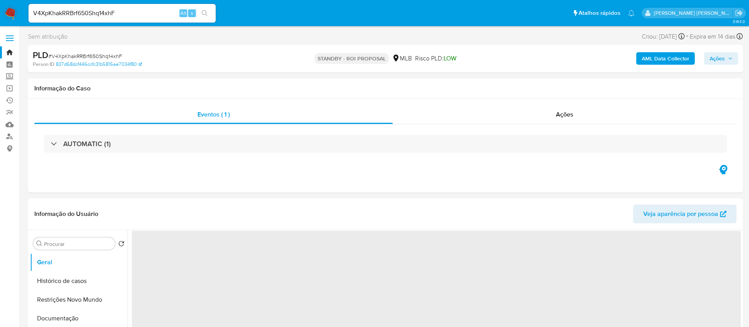
select select "10"
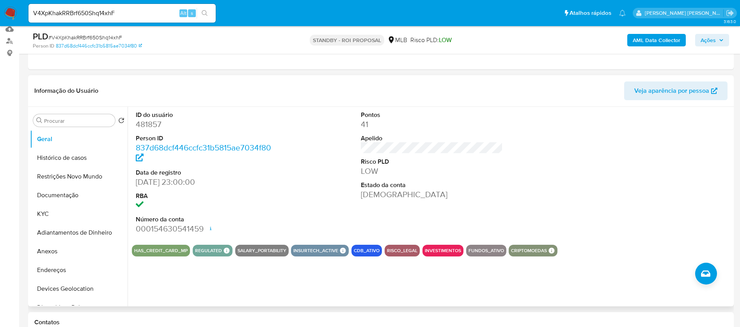
scroll to position [117, 0]
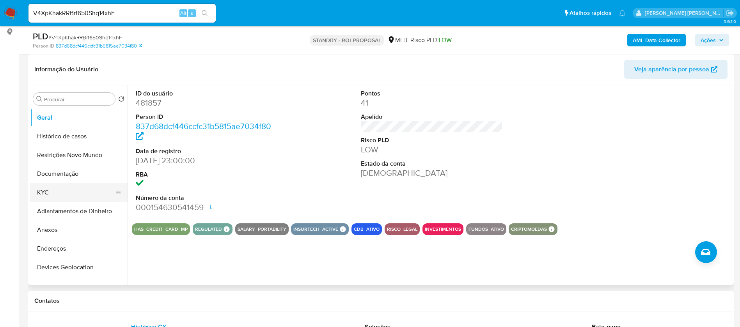
click at [51, 191] on button "KYC" at bounding box center [75, 192] width 91 height 19
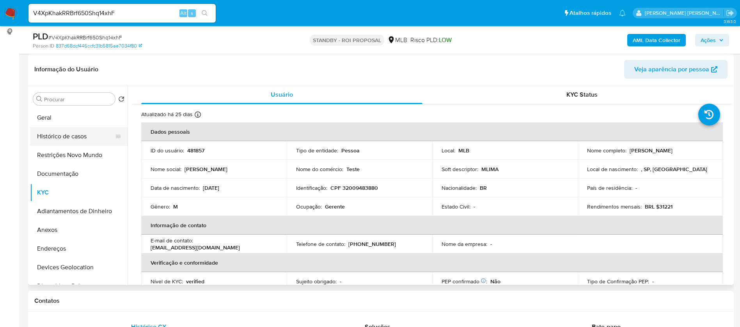
click at [64, 129] on button "Histórico de casos" at bounding box center [75, 136] width 91 height 19
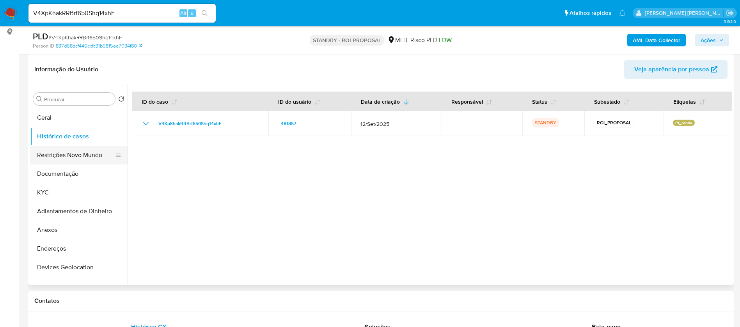
click at [71, 155] on button "Restrições Novo Mundo" at bounding box center [75, 155] width 91 height 19
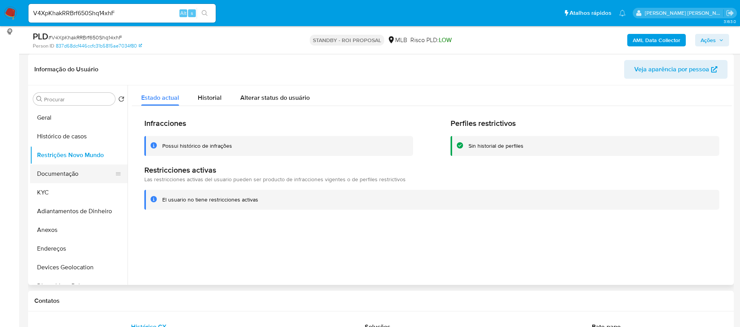
click at [82, 176] on button "Documentação" at bounding box center [75, 174] width 91 height 19
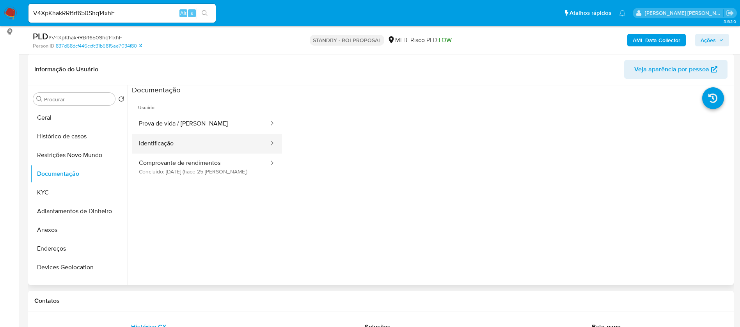
click at [177, 144] on button "Identificação" at bounding box center [201, 144] width 138 height 20
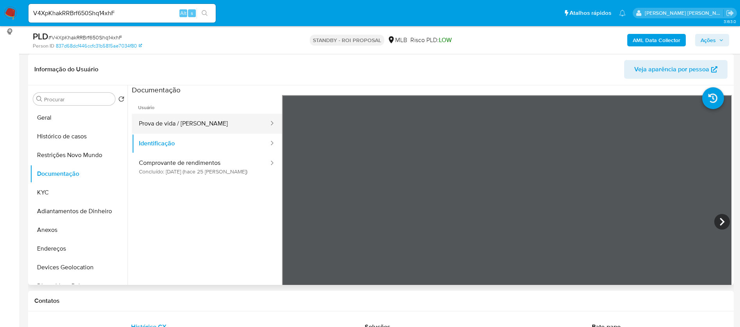
click at [199, 119] on button "Prova de vida / [PERSON_NAME]" at bounding box center [201, 124] width 138 height 20
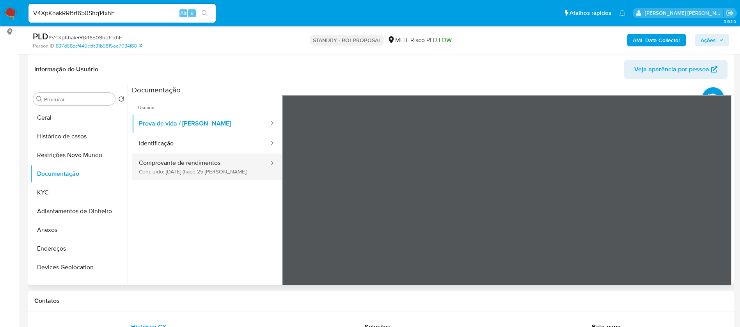
click at [186, 171] on button "Comprovante de rendimentos Concluído: 18/09/2025 (hace 25 días)" at bounding box center [201, 167] width 138 height 27
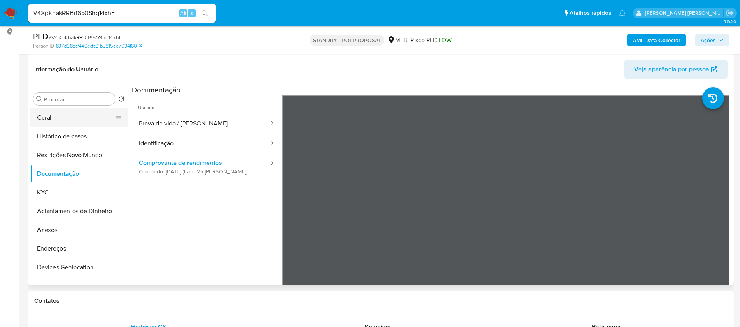
click at [44, 115] on button "Geral" at bounding box center [75, 117] width 91 height 19
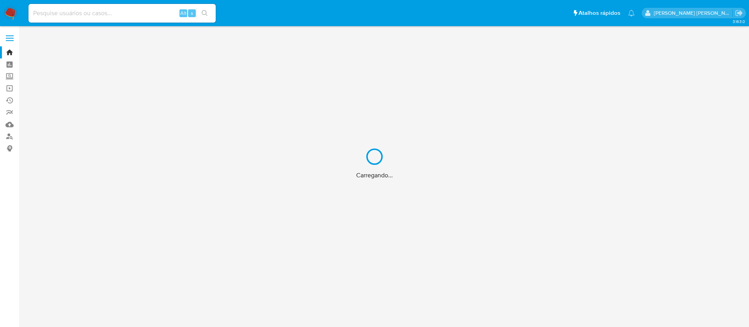
click at [124, 11] on div "Carregando..." at bounding box center [374, 163] width 749 height 327
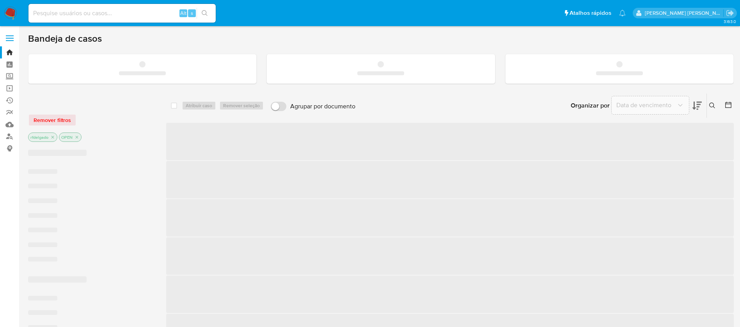
click at [124, 11] on input at bounding box center [121, 13] width 187 height 10
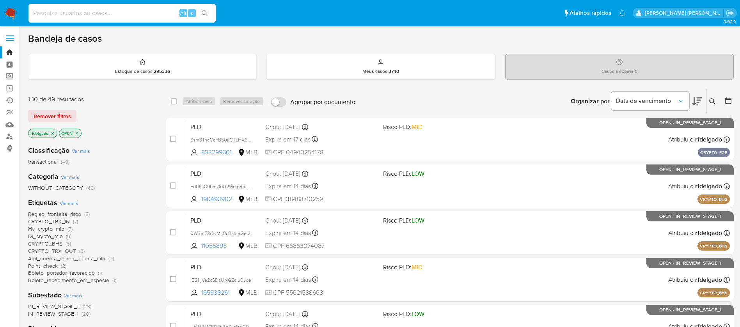
paste input "681997892"
type input "681997892"
click at [209, 11] on button "search-icon" at bounding box center [205, 13] width 16 height 11
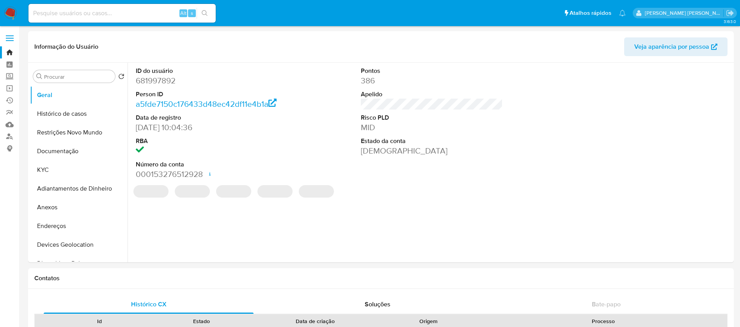
select select "10"
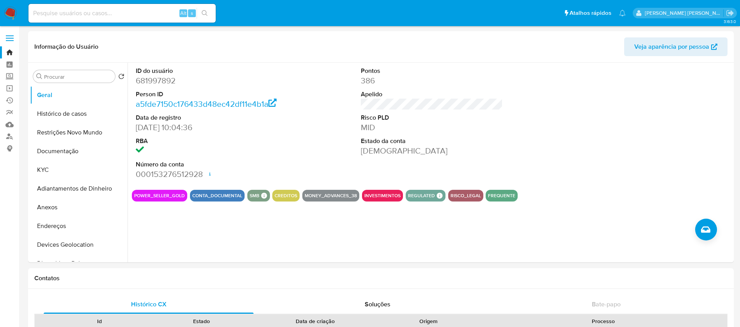
click at [148, 16] on input at bounding box center [121, 13] width 187 height 10
paste input "266224427"
type input "266224427"
click at [202, 11] on icon "search-icon" at bounding box center [205, 13] width 6 height 6
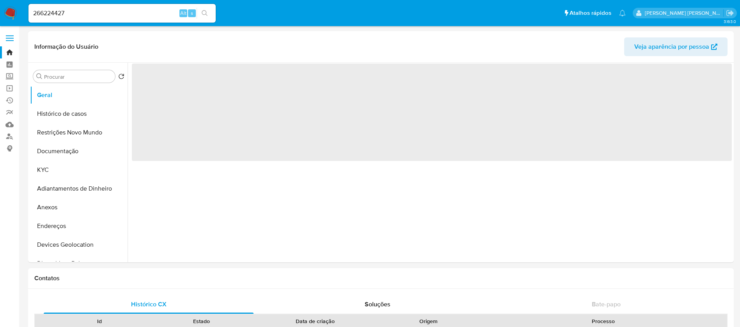
select select "10"
